Goal: Task Accomplishment & Management: Manage account settings

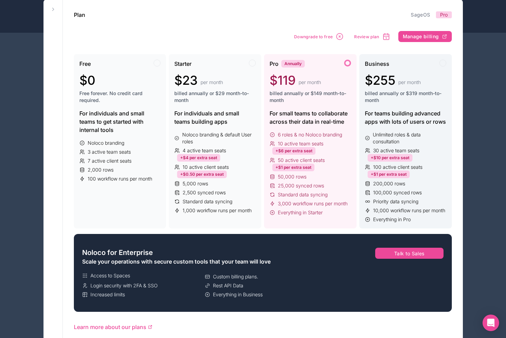
scroll to position [57, 0]
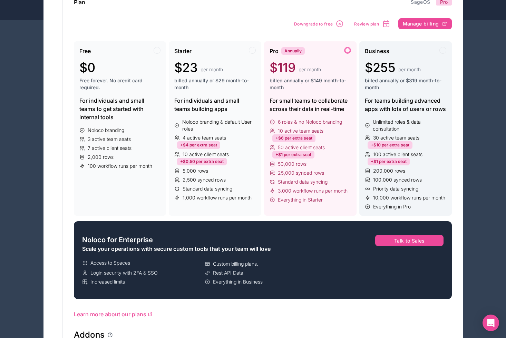
click at [400, 108] on div "For teams building advanced apps with lots of users or rows" at bounding box center [405, 105] width 81 height 17
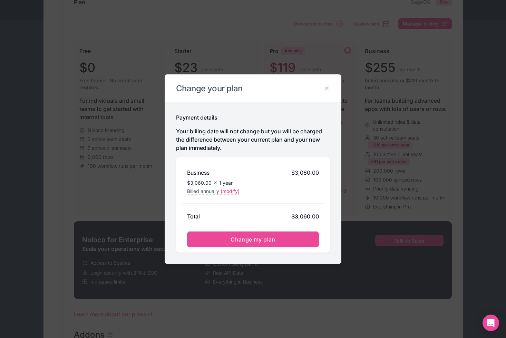
click at [330, 87] on div "Change your plan" at bounding box center [253, 88] width 176 height 28
click at [327, 89] on icon at bounding box center [326, 88] width 6 height 6
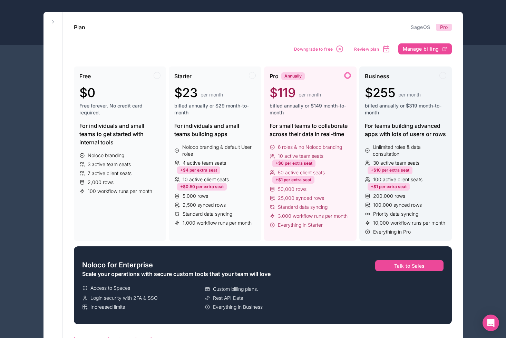
scroll to position [51, 0]
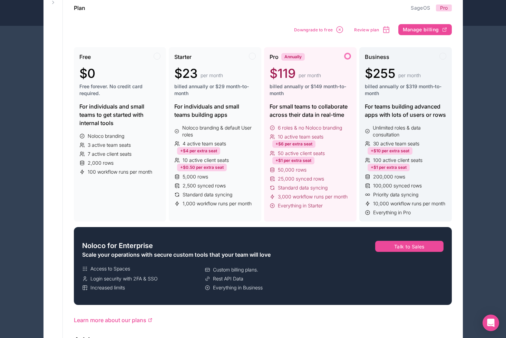
click at [426, 108] on div "For teams building advanced apps with lots of users or rows" at bounding box center [405, 110] width 81 height 17
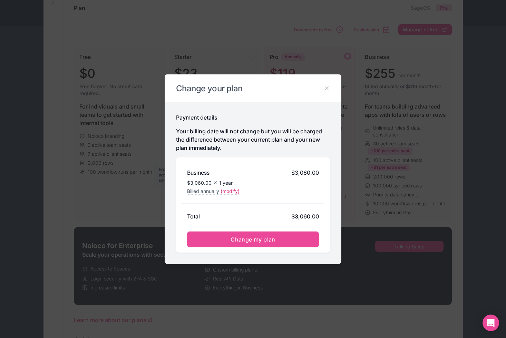
click at [219, 192] on span "Billed annually" at bounding box center [203, 191] width 32 height 7
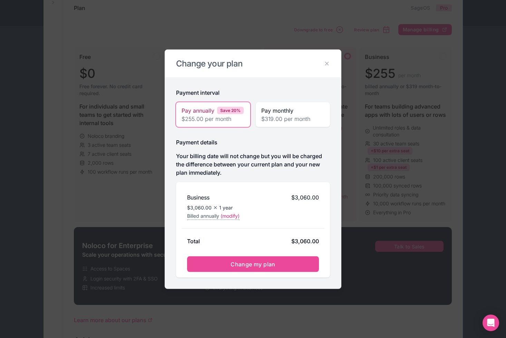
click at [283, 126] on div "Pay monthly $319.00 per month" at bounding box center [293, 114] width 74 height 25
click at [223, 118] on span "$255.00 per month" at bounding box center [212, 118] width 63 height 8
click at [277, 116] on span "$319.00 per month" at bounding box center [292, 118] width 63 height 8
click at [227, 116] on span "$255.00 per month" at bounding box center [212, 118] width 63 height 8
click at [230, 216] on span "(modify)" at bounding box center [229, 215] width 19 height 7
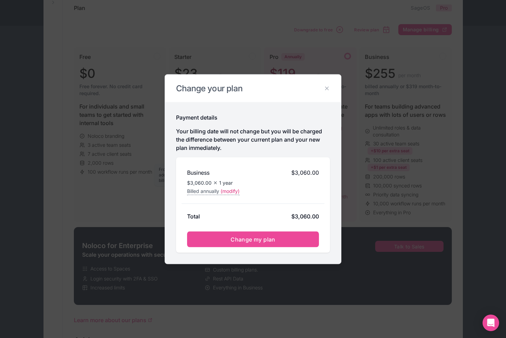
click at [231, 192] on span "(modify)" at bounding box center [229, 191] width 19 height 7
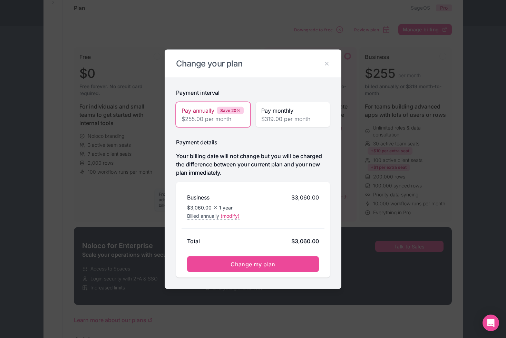
click at [229, 214] on span "(modify)" at bounding box center [229, 215] width 19 height 7
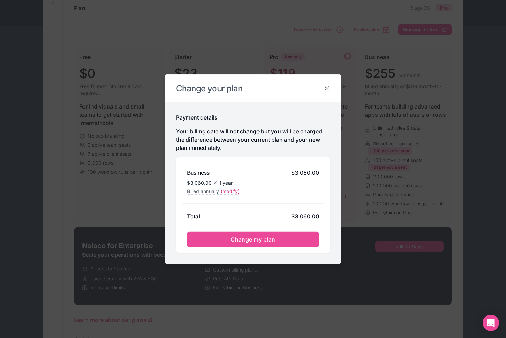
click at [328, 90] on icon at bounding box center [326, 88] width 6 height 6
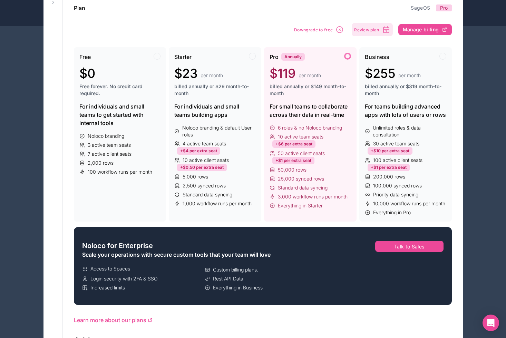
click at [368, 28] on span "Review plan" at bounding box center [366, 29] width 25 height 5
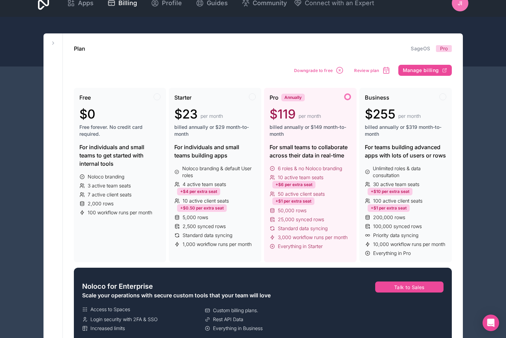
scroll to position [0, 0]
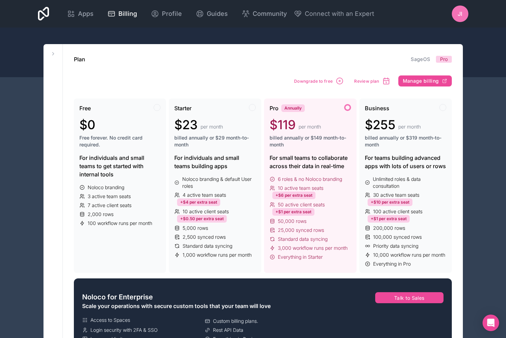
click at [399, 29] on div at bounding box center [253, 53] width 506 height 50
click at [167, 12] on span "Profile" at bounding box center [172, 14] width 20 height 10
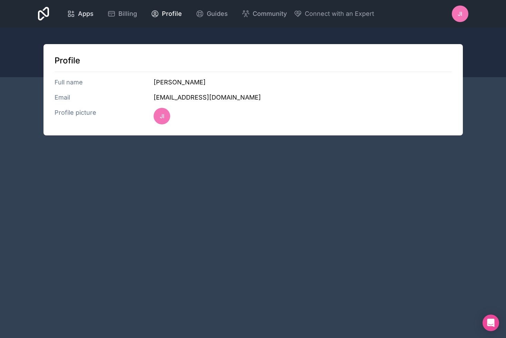
click at [98, 13] on link "Apps" at bounding box center [80, 13] width 38 height 15
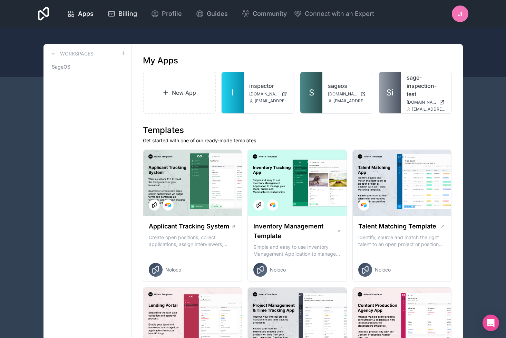
click at [126, 16] on span "Billing" at bounding box center [127, 14] width 19 height 10
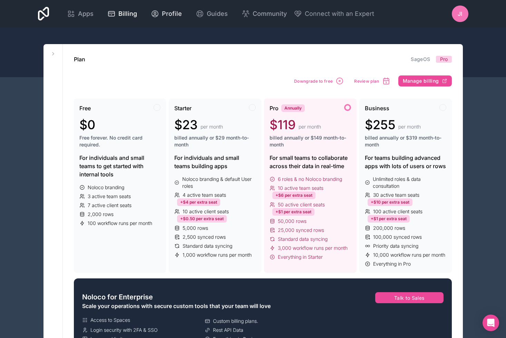
click at [158, 14] on icon at bounding box center [155, 14] width 8 height 8
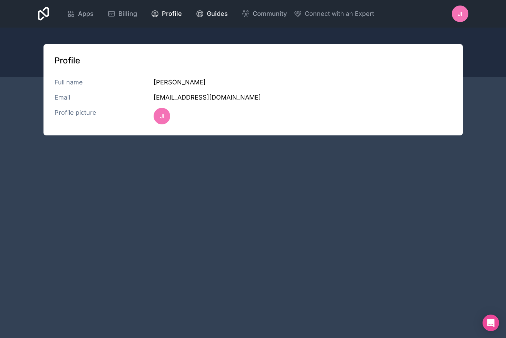
click at [228, 13] on link "Guides" at bounding box center [211, 13] width 43 height 15
click at [84, 10] on span "Apps" at bounding box center [86, 14] width 16 height 10
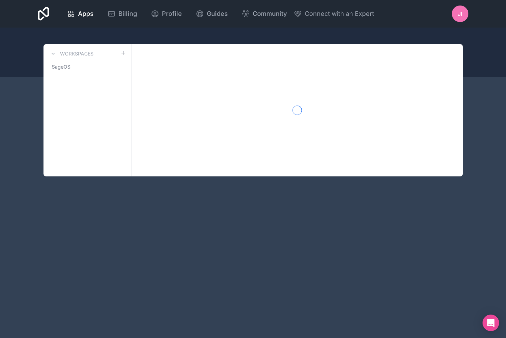
click at [50, 16] on div "Apps Billing Profile Guides Community Connect with an Expert JI Billing Profile…" at bounding box center [252, 14] width 441 height 28
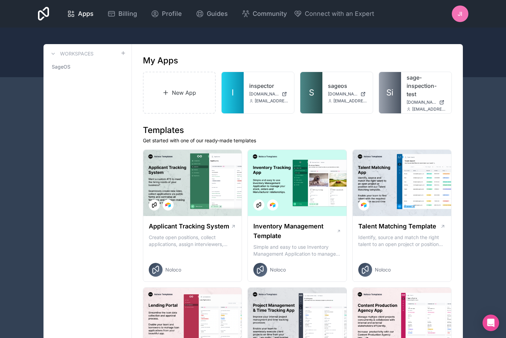
click at [40, 14] on icon at bounding box center [43, 14] width 11 height 14
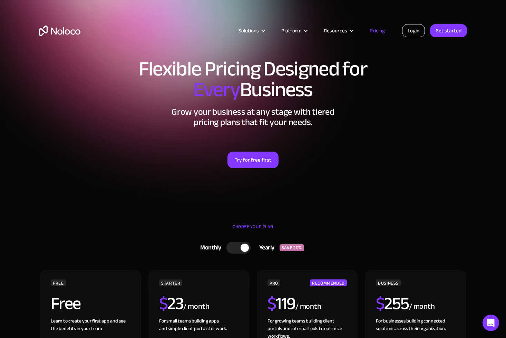
click at [418, 32] on link "Login" at bounding box center [413, 30] width 23 height 13
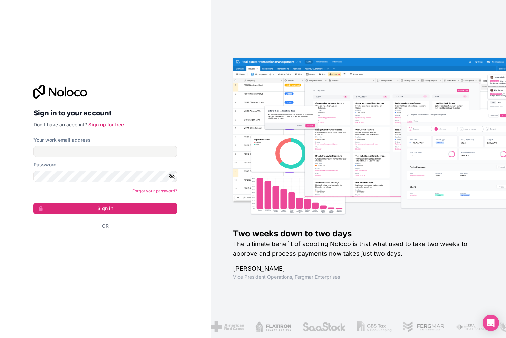
click at [116, 235] on div "Or" at bounding box center [104, 238] width 143 height 31
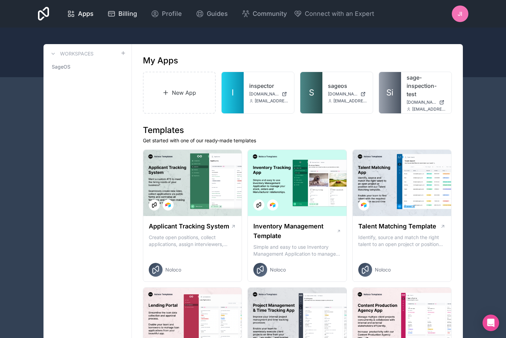
click at [125, 11] on span "Billing" at bounding box center [127, 14] width 19 height 10
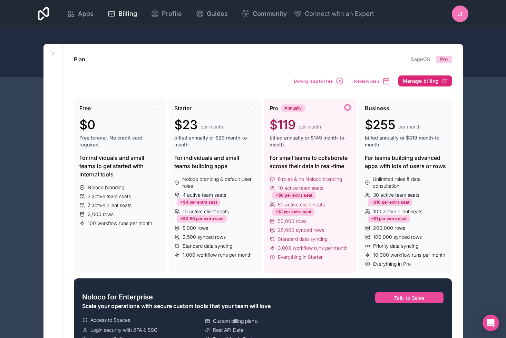
click at [429, 83] on span "Manage billing" at bounding box center [420, 81] width 36 height 6
click at [404, 143] on span "billed annually or $319 month-to-month" at bounding box center [405, 141] width 81 height 14
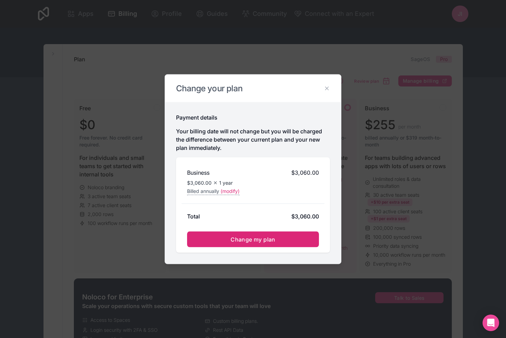
click at [264, 238] on span "Change my plan" at bounding box center [252, 239] width 45 height 7
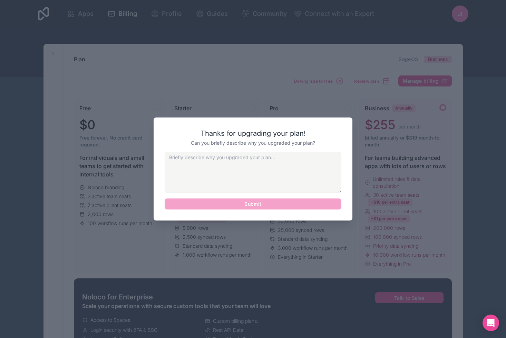
click at [257, 176] on textarea at bounding box center [252, 172] width 177 height 41
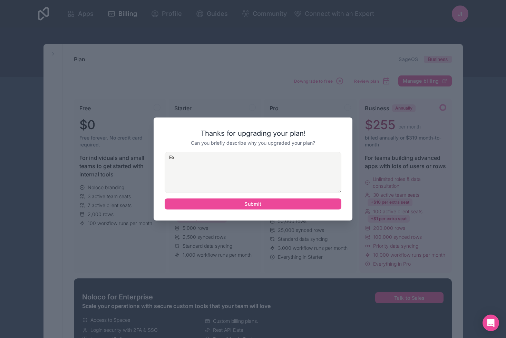
type textarea "E"
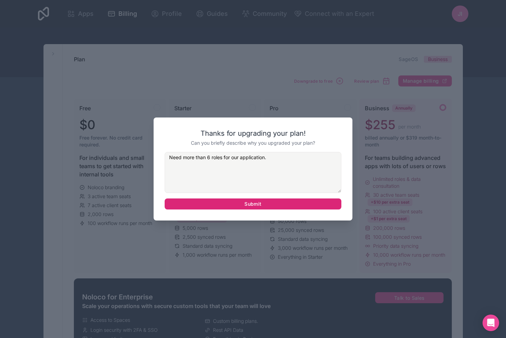
type textarea "Need more than 6 roles for our application."
click at [241, 202] on button "Submit" at bounding box center [252, 204] width 177 height 11
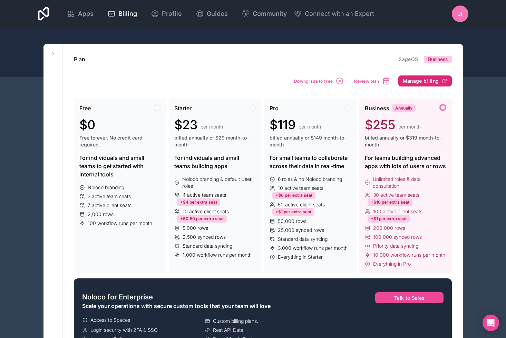
click at [436, 79] on span "Manage billing" at bounding box center [420, 81] width 36 height 6
click at [88, 10] on span "Apps" at bounding box center [86, 14] width 16 height 10
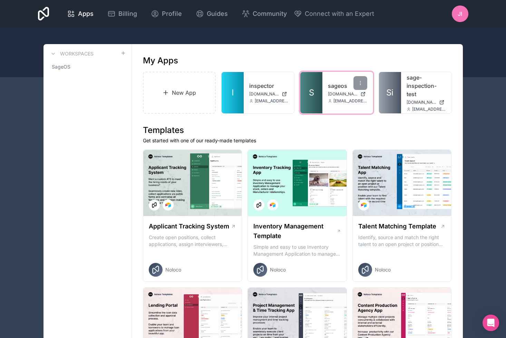
click at [340, 85] on link "sageos" at bounding box center [347, 86] width 39 height 8
